Goal: Task Accomplishment & Management: Manage account settings

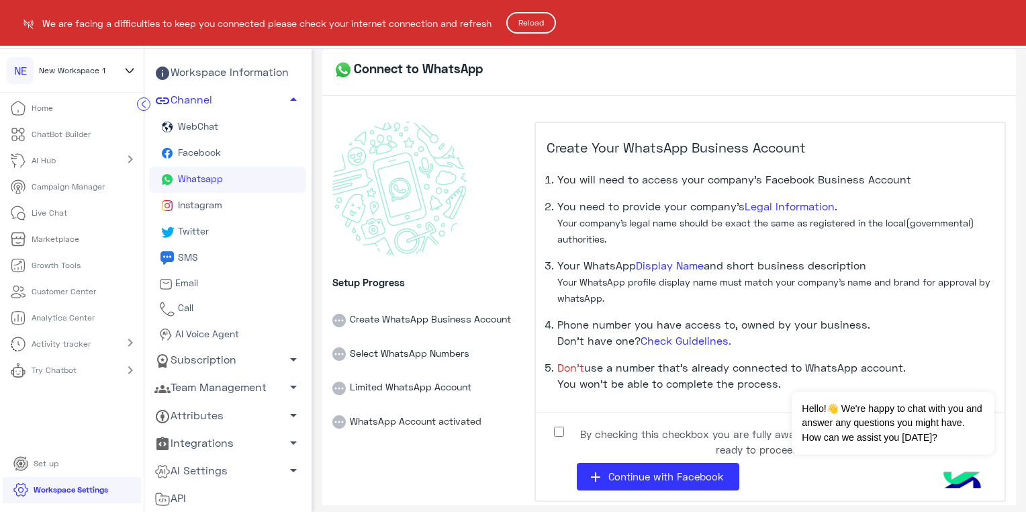
click at [211, 337] on html "NE New Workspace 1 Home ChatBot Builder AI Hub chevron_right Campaign Manager L…" at bounding box center [513, 256] width 1026 height 512
click at [210, 357] on html "NE New Workspace 1 Home ChatBot Builder AI Hub chevron_right Campaign Manager L…" at bounding box center [513, 256] width 1026 height 512
click at [246, 386] on html "NE New Workspace 1 Home ChatBot Builder AI Hub chevron_right Campaign Manager L…" at bounding box center [513, 256] width 1026 height 512
click at [541, 16] on button "Reload" at bounding box center [531, 22] width 50 height 21
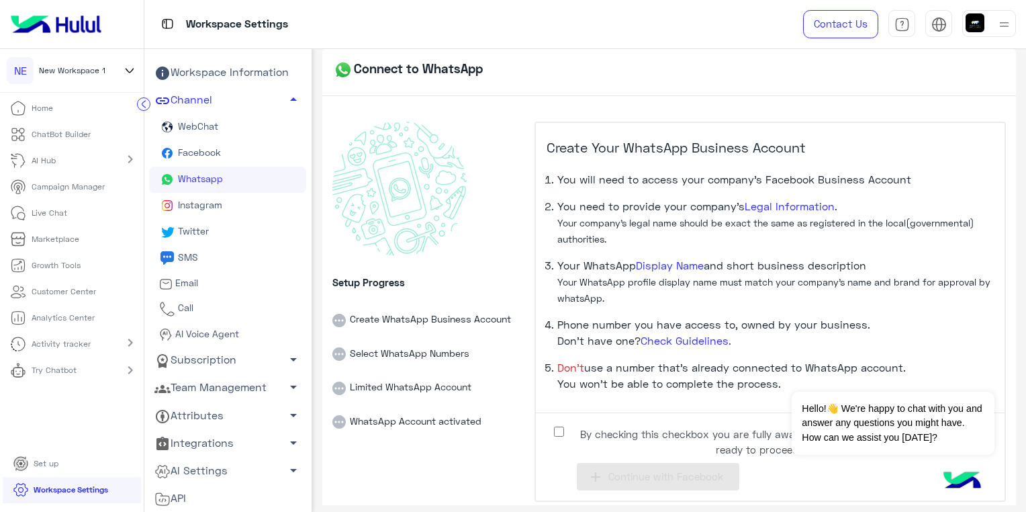
click at [186, 209] on span "Instagram" at bounding box center [198, 204] width 47 height 11
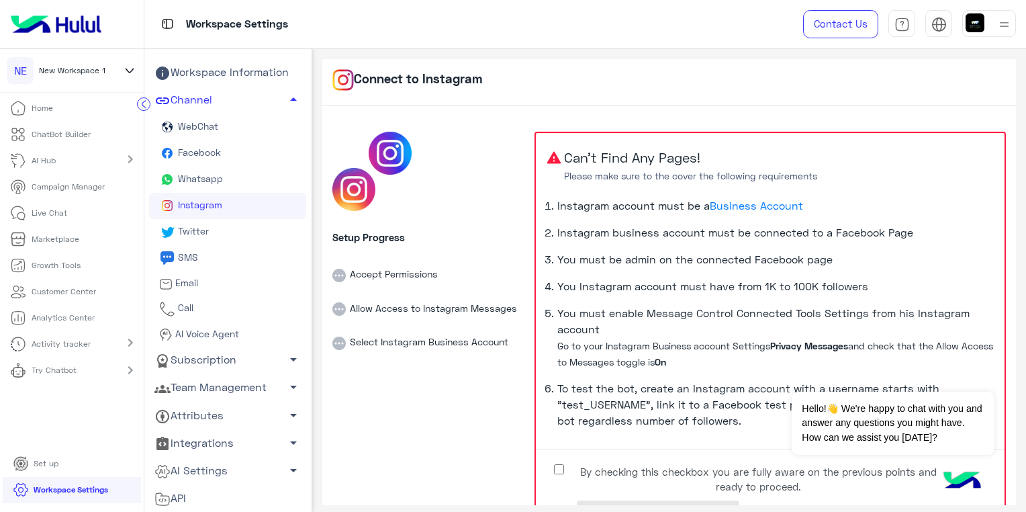
click at [199, 181] on span "Whatsapp" at bounding box center [199, 178] width 48 height 11
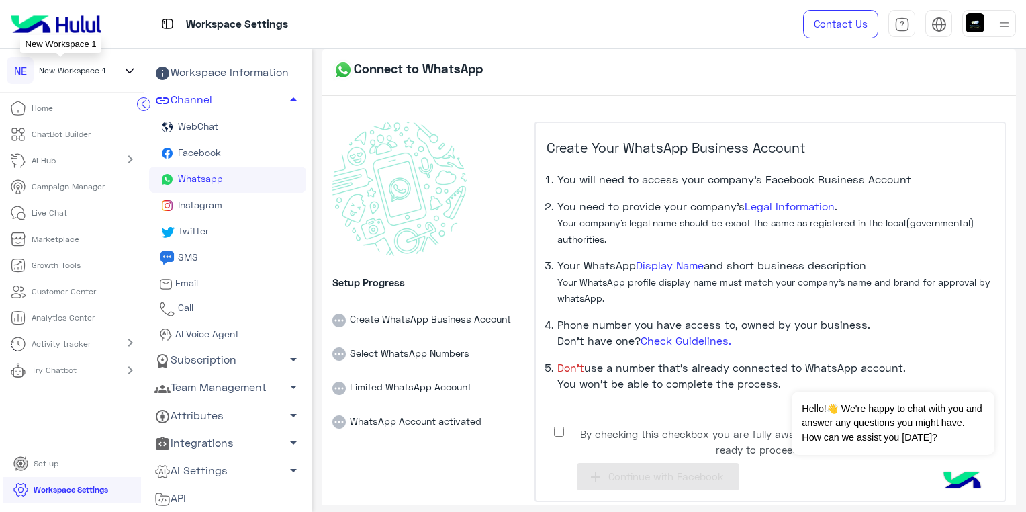
click at [104, 69] on span "New Workspace 1" at bounding box center [72, 70] width 66 height 12
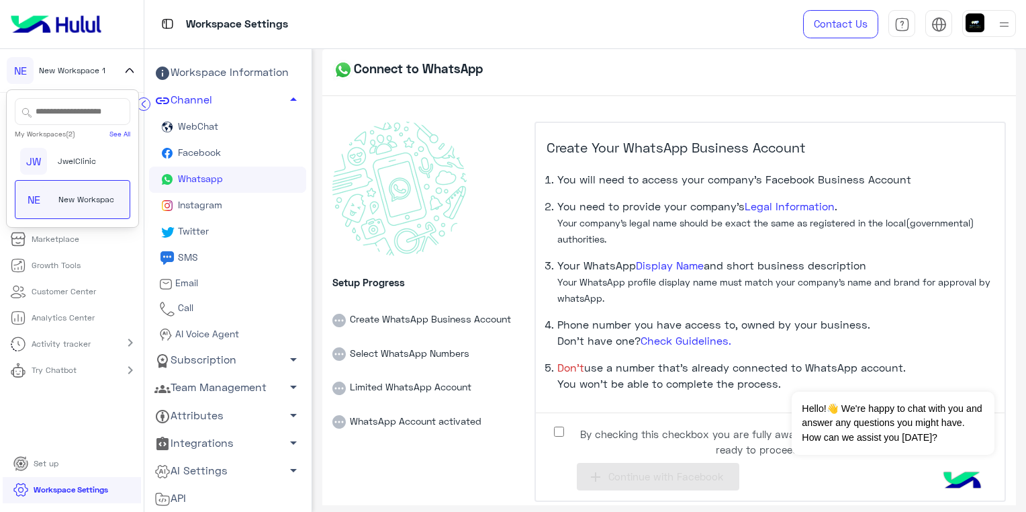
click at [130, 71] on icon at bounding box center [129, 70] width 15 height 16
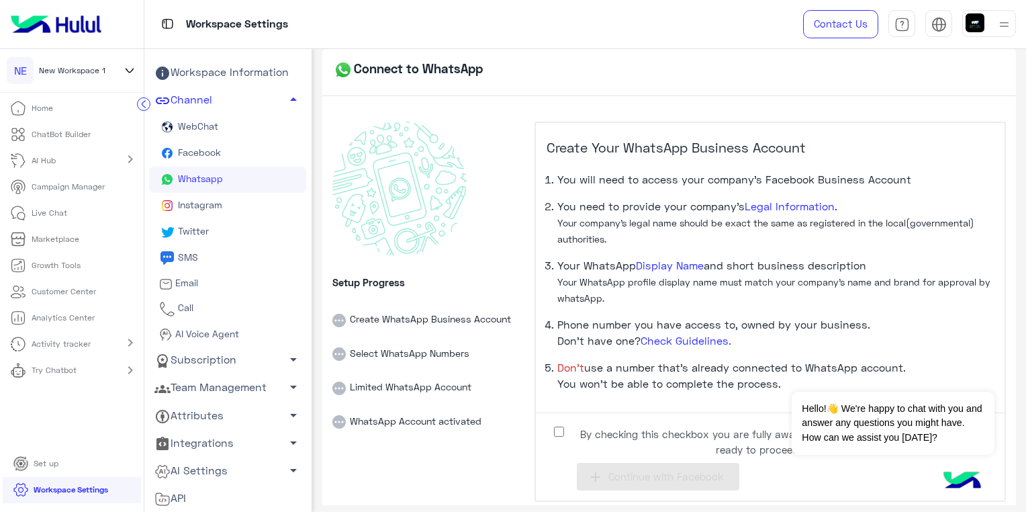
scroll to position [11, 0]
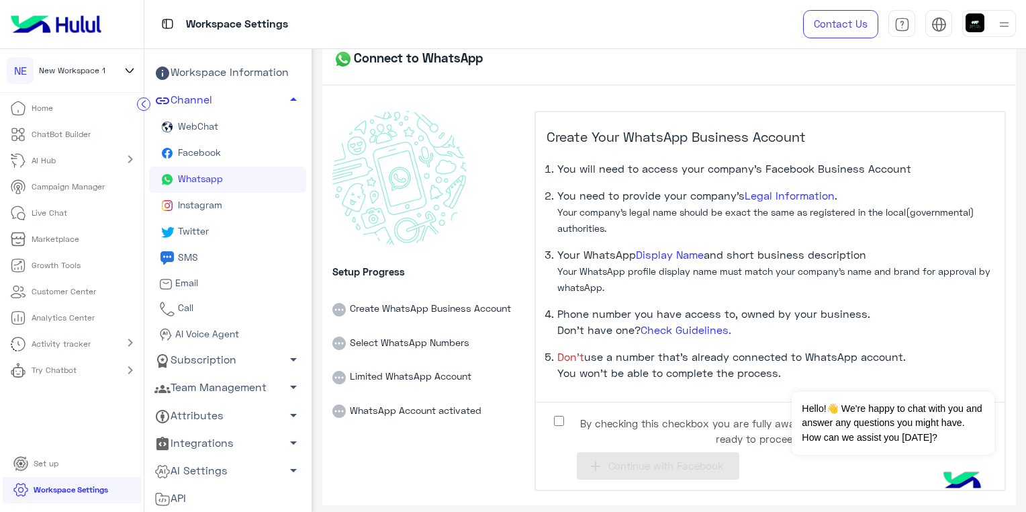
click at [195, 151] on span "Facebook" at bounding box center [198, 151] width 46 height 11
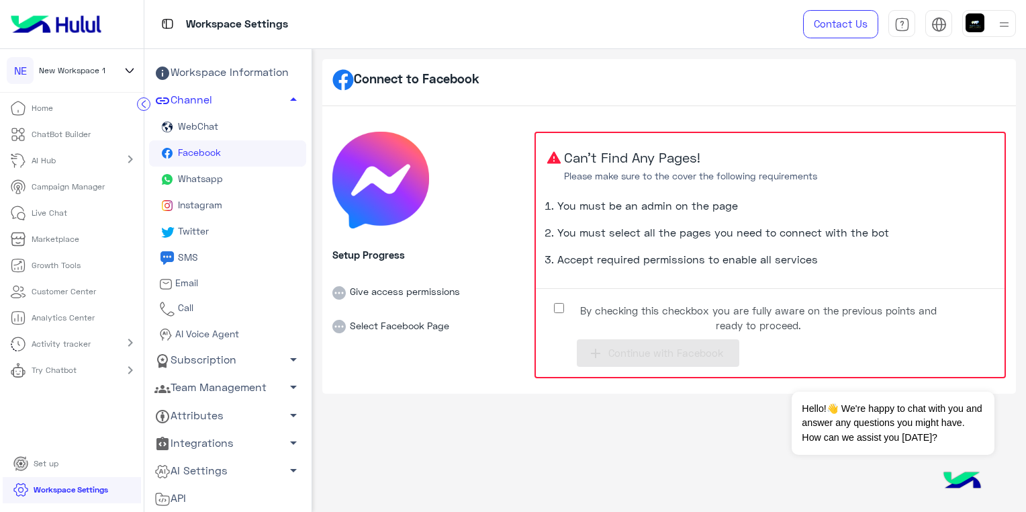
click at [205, 207] on span "Instagram" at bounding box center [198, 204] width 47 height 11
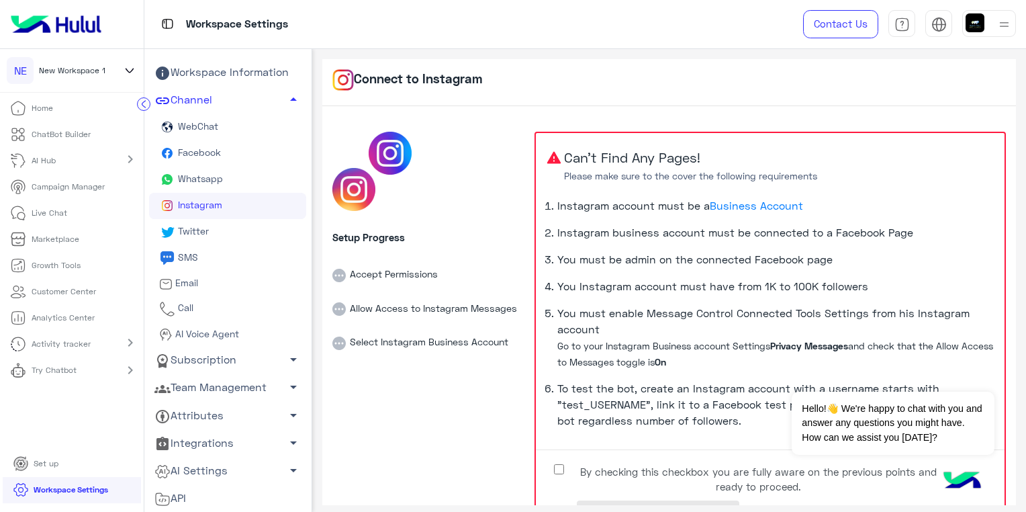
click at [244, 179] on link "Whatsapp" at bounding box center [227, 180] width 157 height 26
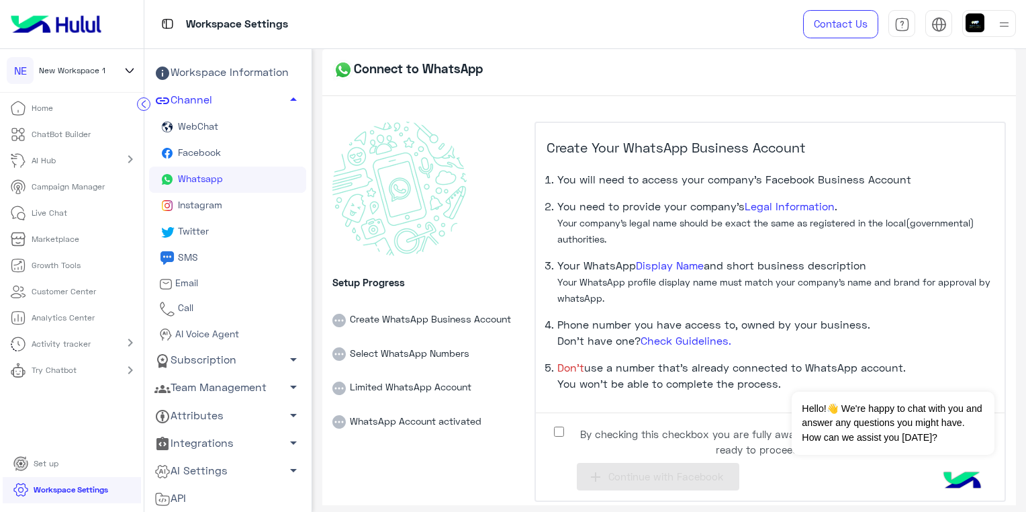
click at [211, 151] on span "Facebook" at bounding box center [198, 151] width 46 height 11
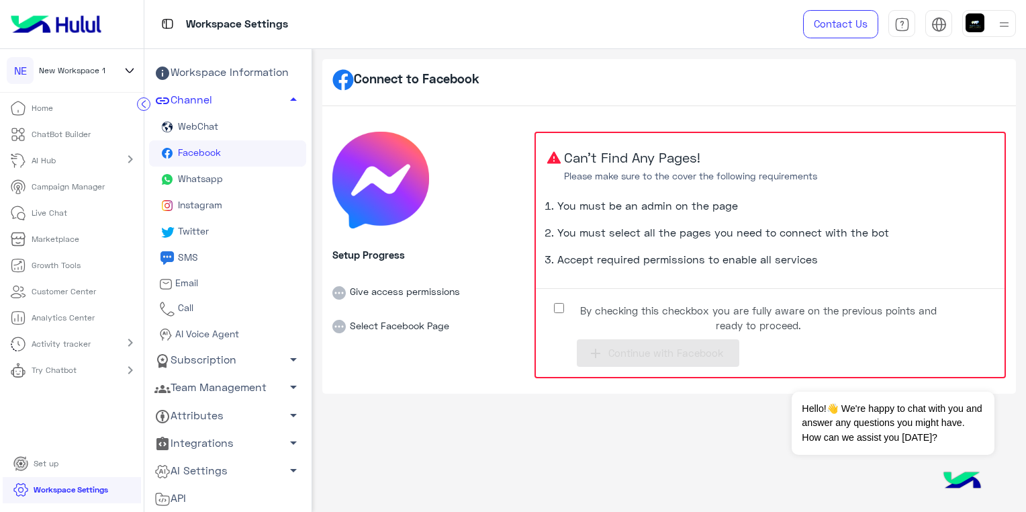
click at [230, 152] on link "Facebook" at bounding box center [227, 153] width 157 height 26
click at [854, 270] on li "Accept required permissions to enable all services" at bounding box center [775, 264] width 437 height 27
click at [196, 211] on link "Instagram" at bounding box center [227, 206] width 157 height 26
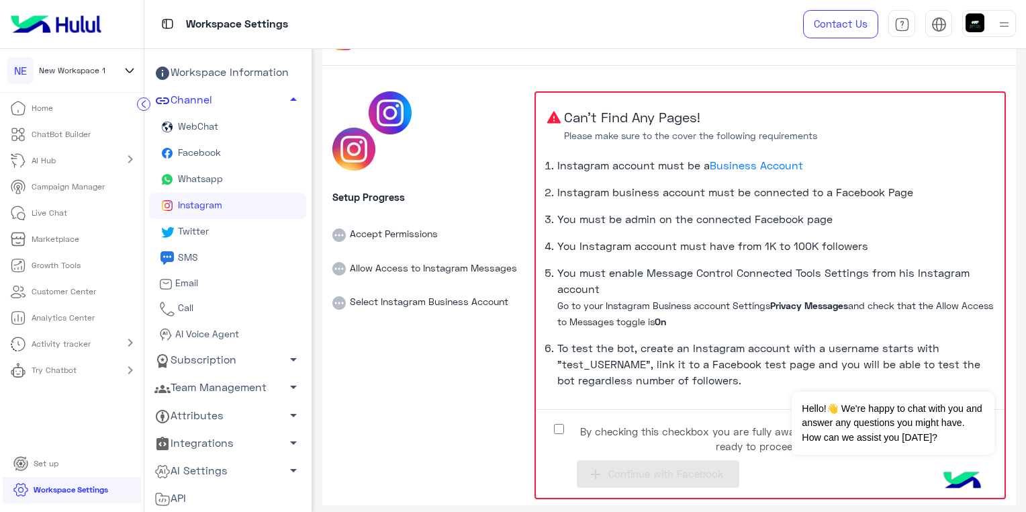
scroll to position [58, 0]
